Goal: Obtain resource: Obtain resource

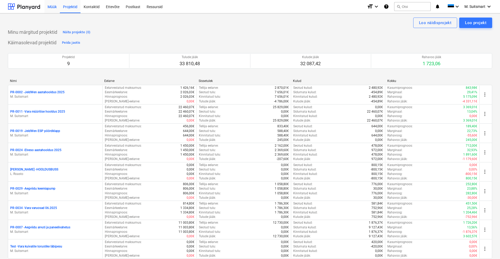
click at [52, 6] on div "Müük" at bounding box center [51, 6] width 15 height 13
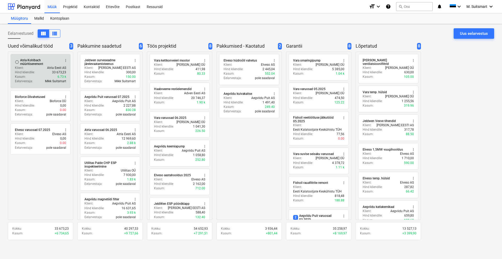
click at [35, 70] on div "Hind kliendile : 33 673,23" at bounding box center [40, 72] width 51 height 4
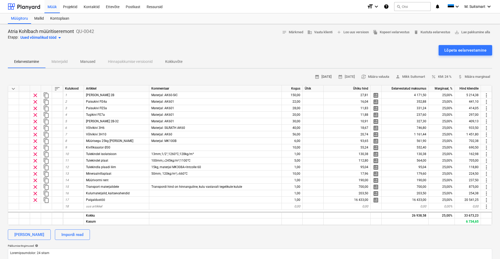
click at [315, 75] on span "calendar_month [DATE]" at bounding box center [323, 77] width 17 height 6
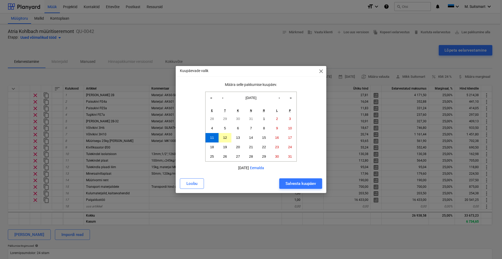
click at [223, 136] on button "12" at bounding box center [225, 137] width 13 height 9
click at [299, 182] on div "Salvesta kuupäev" at bounding box center [300, 183] width 30 height 7
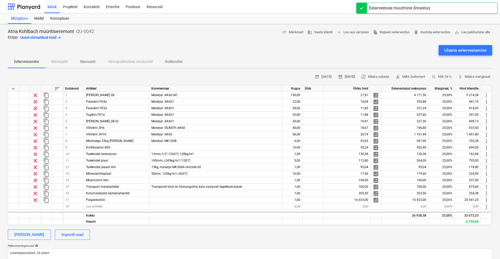
click at [347, 76] on span "calendar_month [DATE]" at bounding box center [346, 77] width 17 height 6
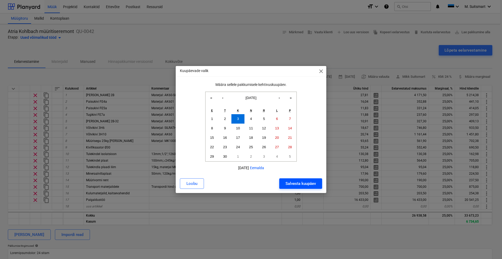
click at [287, 186] on div "Salvesta kuupäev" at bounding box center [300, 183] width 30 height 7
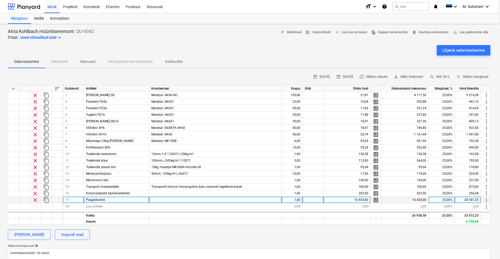
type textarea "x"
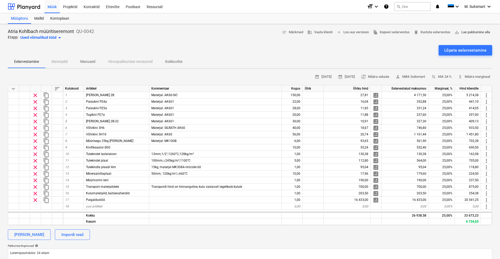
click at [464, 33] on span "save_alt Lae pakkumine alla" at bounding box center [473, 32] width 36 height 6
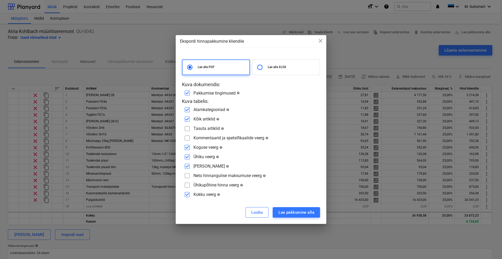
click at [196, 137] on div "Kommentaarid ja spetsifikaatide veerg help" at bounding box center [230, 137] width 75 height 5
click at [188, 137] on input "checkbox" at bounding box center [187, 138] width 8 height 8
checkbox input "true"
click at [288, 216] on button "Lae pakkumine alla" at bounding box center [296, 212] width 47 height 10
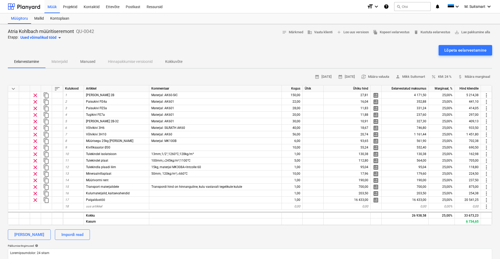
click at [46, 37] on div "Uued võimalikud tööd arrow_drop_down" at bounding box center [41, 38] width 42 height 6
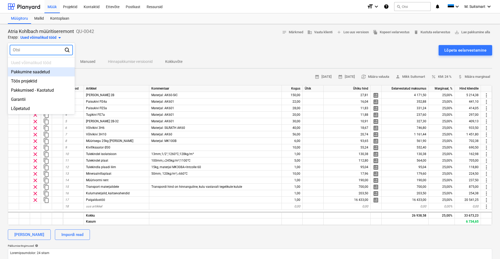
click at [37, 72] on div "Pakkumine saadetud" at bounding box center [41, 71] width 67 height 9
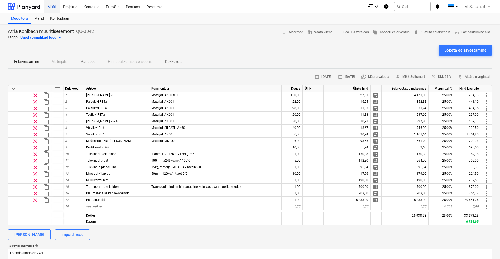
type textarea "x"
click at [52, 5] on div "Müük" at bounding box center [51, 6] width 15 height 13
